Goal: Navigation & Orientation: Find specific page/section

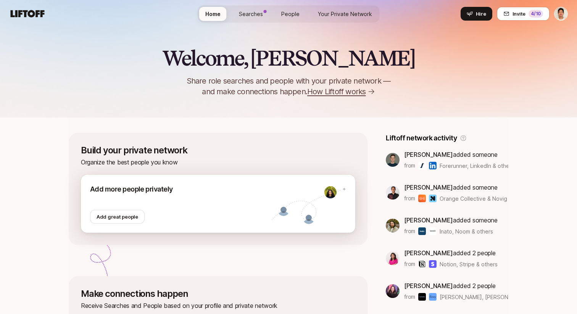
click at [167, 198] on div at bounding box center [180, 202] width 181 height 15
click at [327, 203] on icon at bounding box center [309, 204] width 75 height 33
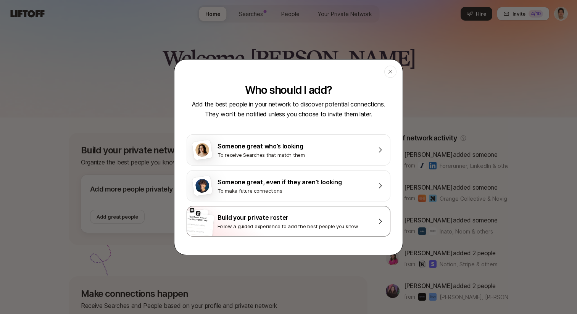
click at [290, 228] on div "Follow a guided experience to add the best people you know" at bounding box center [294, 227] width 153 height 8
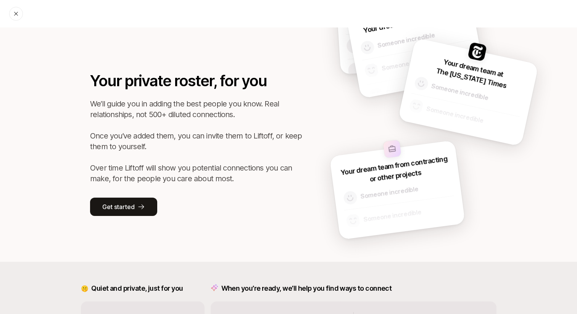
click at [14, 18] on div at bounding box center [16, 14] width 14 height 14
